Goal: Task Accomplishment & Management: Manage account settings

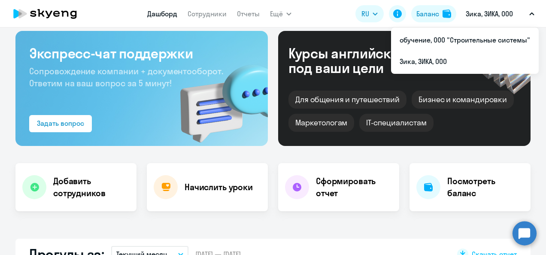
scroll to position [41, 0]
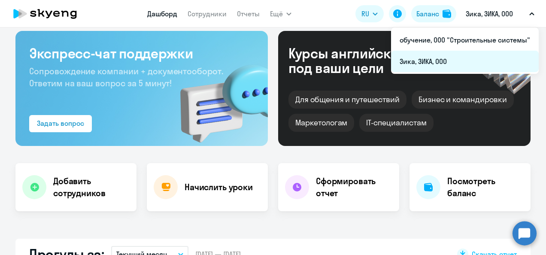
click at [419, 62] on li "Зика, ЗИКА, ООО" at bounding box center [465, 61] width 148 height 21
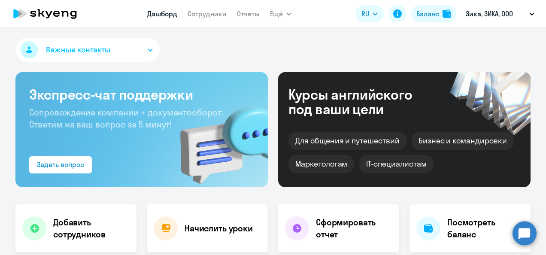
scroll to position [0, 0]
click at [432, 9] on div "Баланс" at bounding box center [428, 14] width 23 height 10
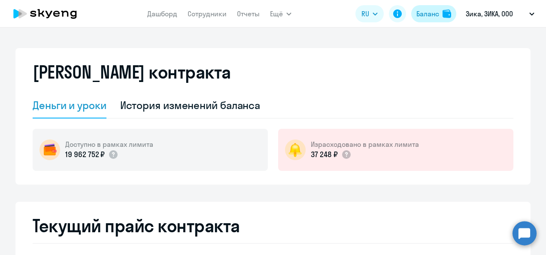
select select "english_adult_not_native_speaker"
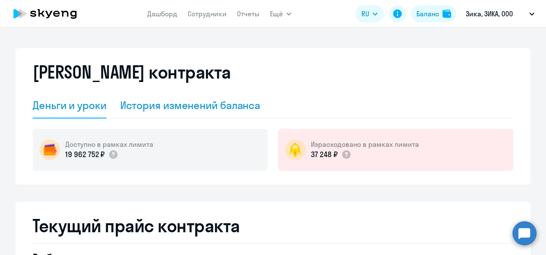
click at [209, 109] on div "История изменений баланса" at bounding box center [190, 105] width 140 height 14
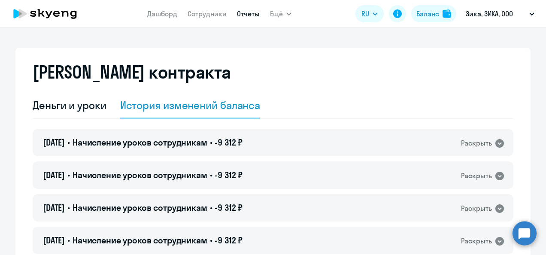
click at [254, 12] on link "Отчеты" at bounding box center [248, 13] width 23 height 9
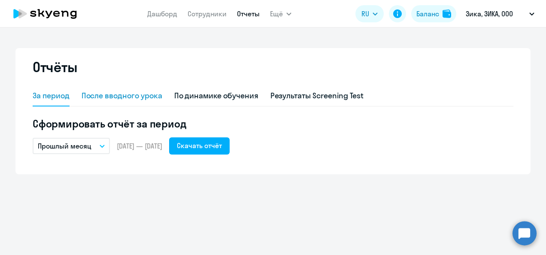
click at [122, 99] on div "После вводного урока" at bounding box center [122, 95] width 81 height 11
select select "10"
